Goal: Information Seeking & Learning: Find specific fact

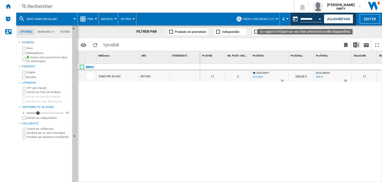
click at [320, 19] on div "Open calendar" at bounding box center [320, 18] width 3 height 1
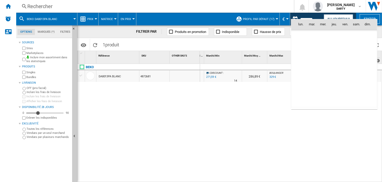
scroll to position [1609, 0]
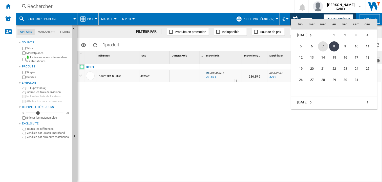
click at [323, 47] on span "7" at bounding box center [323, 46] width 10 height 10
type input "**********"
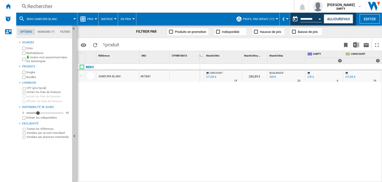
click at [43, 5] on div "Rechercher" at bounding box center [153, 6] width 253 height 7
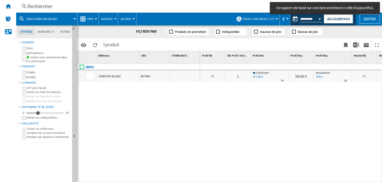
click at [34, 8] on div "Rechercher" at bounding box center [153, 6] width 253 height 7
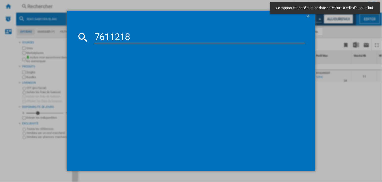
type input "7611218"
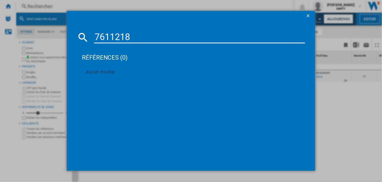
click at [123, 35] on input "7611218" at bounding box center [199, 37] width 211 height 12
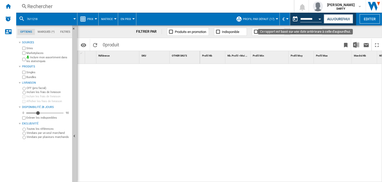
click at [321, 18] on button "Open calendar" at bounding box center [319, 18] width 9 height 9
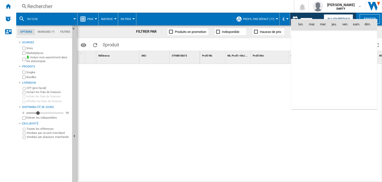
scroll to position [1609, 0]
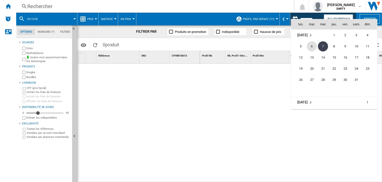
click at [312, 44] on span "6" at bounding box center [312, 46] width 10 height 10
type input "**********"
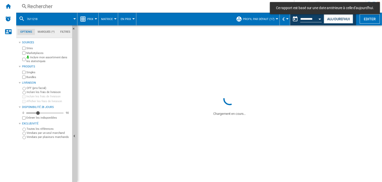
click at [46, 6] on div "Rechercher" at bounding box center [153, 6] width 253 height 7
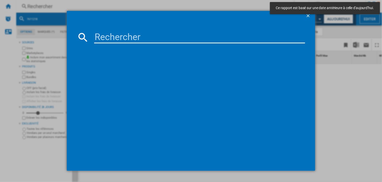
type input "4857046"
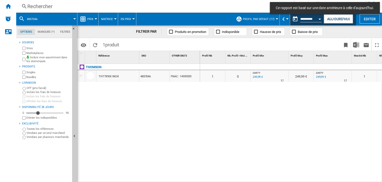
click at [284, 62] on div "Profil Min 1" at bounding box center [270, 57] width 38 height 13
click at [281, 65] on div at bounding box center [270, 67] width 38 height 6
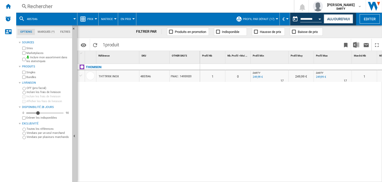
scroll to position [0, 122]
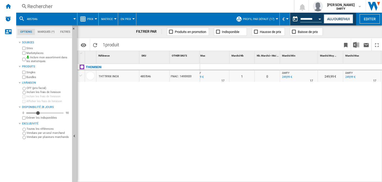
click at [319, 20] on button "Open calendar" at bounding box center [319, 18] width 9 height 9
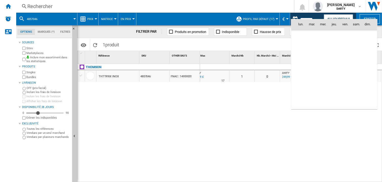
scroll to position [1609, 0]
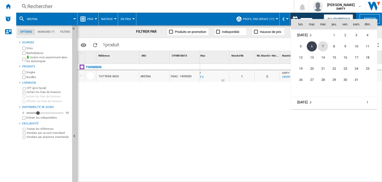
click at [328, 47] on span "7" at bounding box center [323, 46] width 10 height 10
type input "**********"
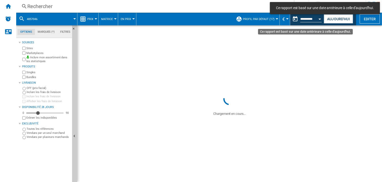
click at [321, 18] on button "Open calendar" at bounding box center [319, 18] width 9 height 9
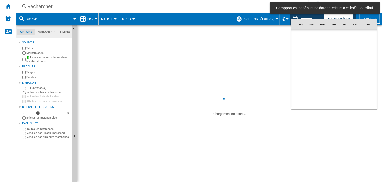
scroll to position [1609, 0]
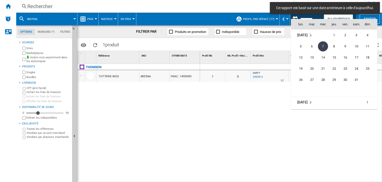
click at [335, 46] on span "8" at bounding box center [334, 46] width 10 height 10
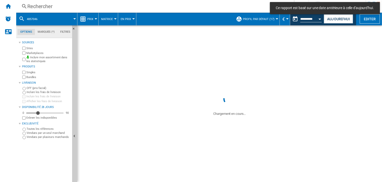
click at [34, 11] on div "Rechercher Rechercher 0 [PERSON_NAME] [GEOGRAPHIC_DATA] FNAC [GEOGRAPHIC_DATA]" at bounding box center [199, 6] width 366 height 13
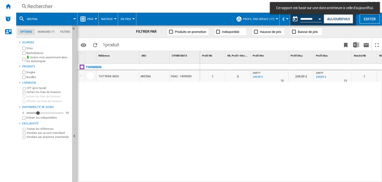
click at [28, 9] on div "Rechercher" at bounding box center [153, 6] width 253 height 7
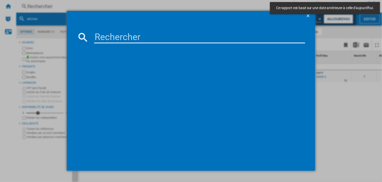
type input "7799705"
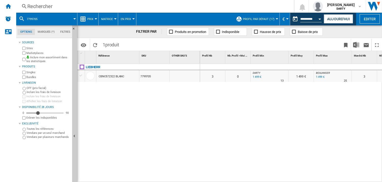
click at [37, 7] on div "Rechercher" at bounding box center [153, 6] width 253 height 7
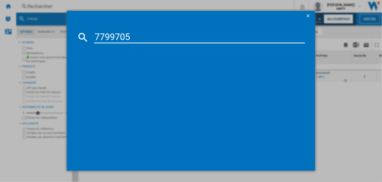
type input "7799705"
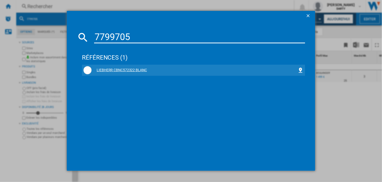
click at [126, 70] on div "LIEBHERR CBNC572322 BLANC" at bounding box center [195, 70] width 206 height 5
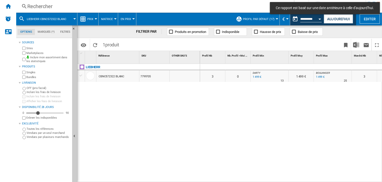
click at [319, 68] on div at bounding box center [333, 67] width 38 height 6
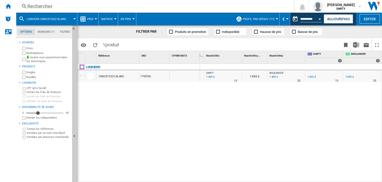
drag, startPoint x: 273, startPoint y: 120, endPoint x: 258, endPoint y: 123, distance: 15.7
click at [272, 120] on div "0 0 0 0 3 0 DARTY : 0.0 % 1 499 € % N/A 13 DARTY : 1 499 € BOULANGER : 0.0 % 1 …" at bounding box center [291, 123] width 182 height 118
click at [271, 109] on div "0 0 0 0 3 0 DARTY : 0.0 % 1 499 € % N/A 13 DARTY : 1 499 € BOULANGER : 0.0 % 1 …" at bounding box center [291, 123] width 182 height 118
click at [264, 114] on div "0 0 0 0 3 0 DARTY : 0.0 % 1 499 € % N/A 13 DARTY : 1 499 € BOULANGER : 0.0 % 1 …" at bounding box center [291, 123] width 182 height 118
